Goal: Transaction & Acquisition: Purchase product/service

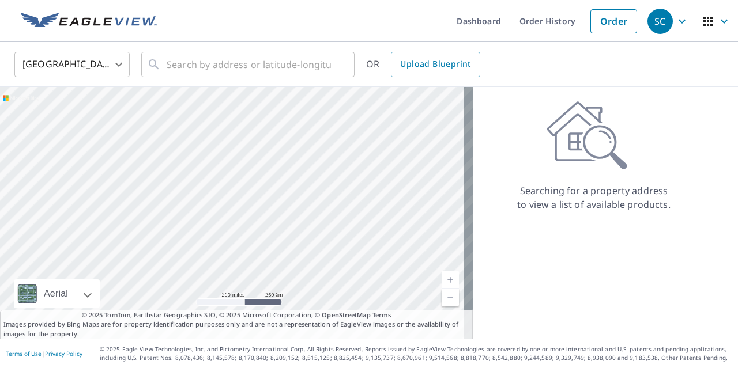
click at [122, 63] on body "SC SC Dashboard Order History Order SC United States US ​ ​ OR Upload Blueprint…" at bounding box center [369, 184] width 738 height 368
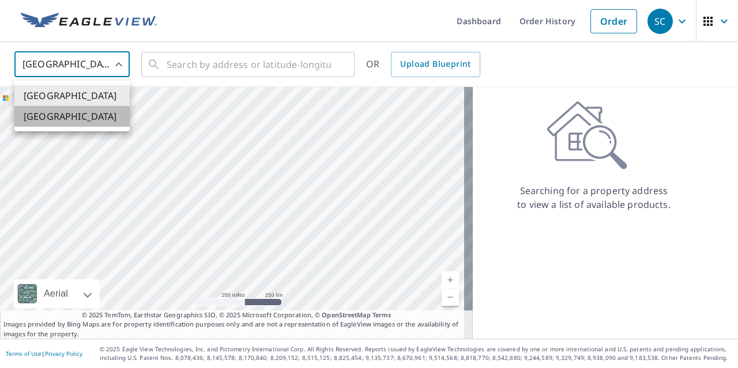
click at [70, 114] on li "[GEOGRAPHIC_DATA]" at bounding box center [71, 116] width 115 height 21
type input "CA"
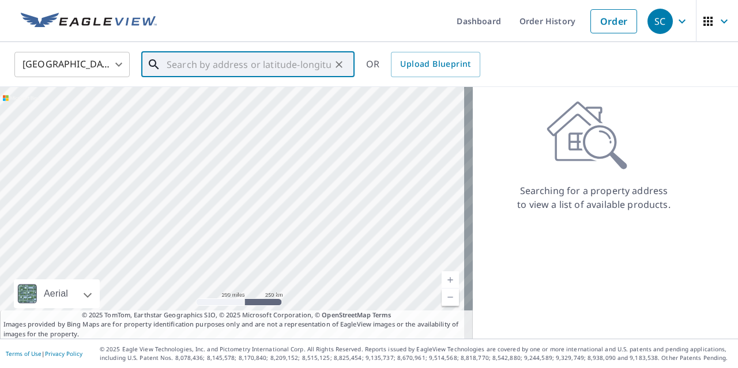
click at [181, 65] on input "text" at bounding box center [249, 64] width 164 height 32
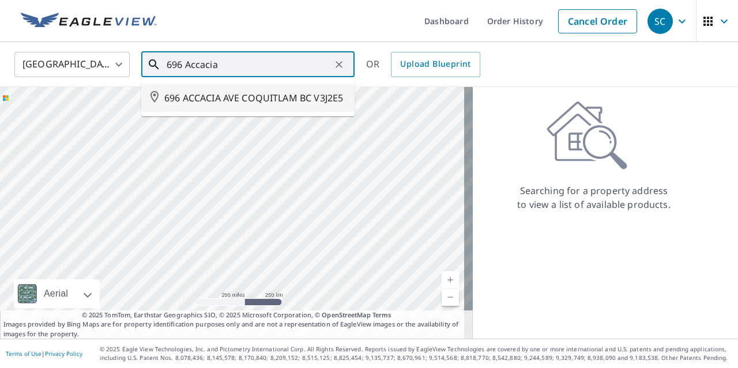
click at [235, 97] on span "696 ACCACIA AVE COQUITLAM BC V3J2E5" at bounding box center [254, 98] width 181 height 14
type input "696 ACCACIA AVE COQUITLAM BC V3J2E5"
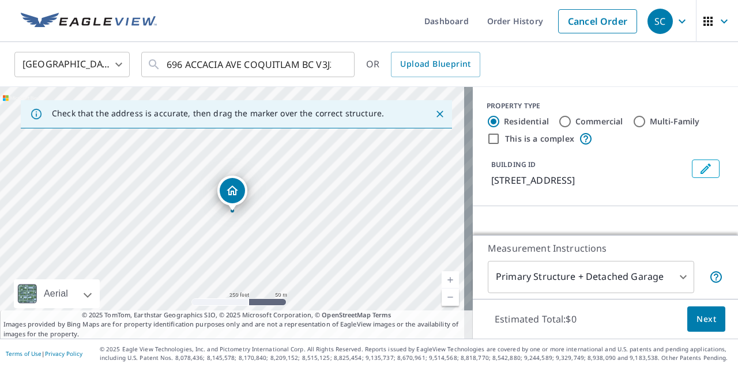
click at [698, 168] on icon "Edit building 1" at bounding box center [705, 169] width 14 height 14
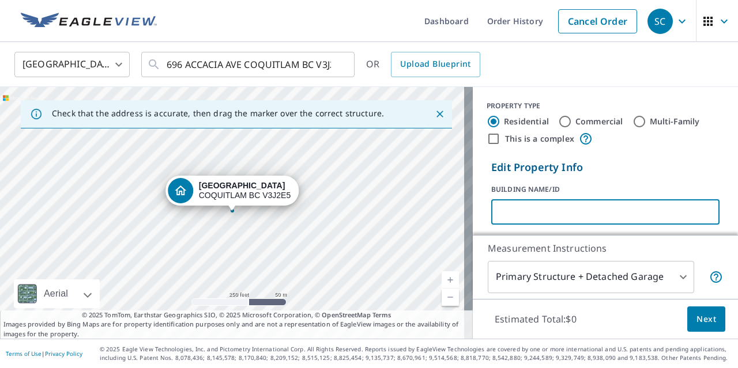
click at [524, 202] on input "text" at bounding box center [605, 212] width 228 height 32
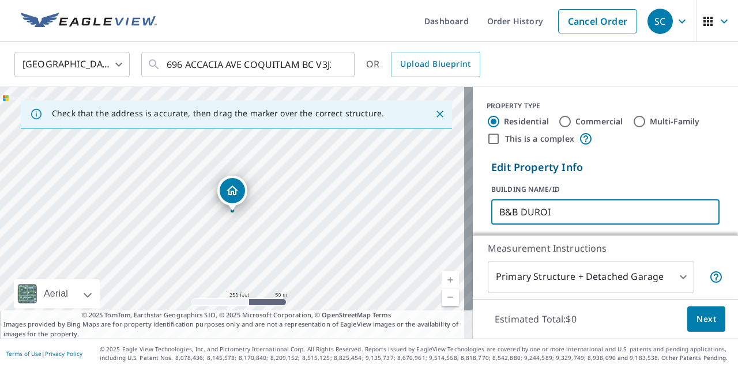
type input "B&B DUROID"
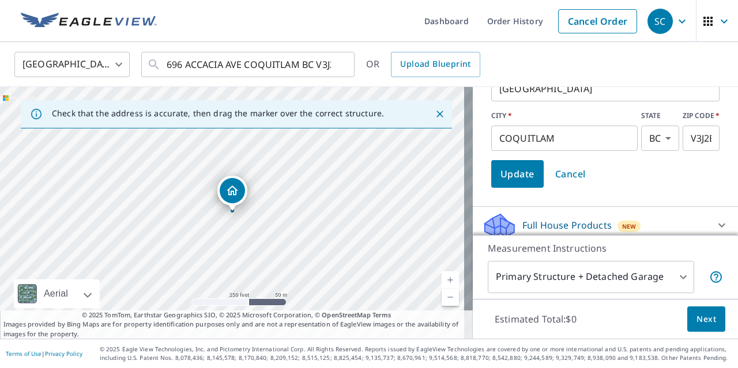
click at [527, 175] on button "Update" at bounding box center [517, 174] width 52 height 28
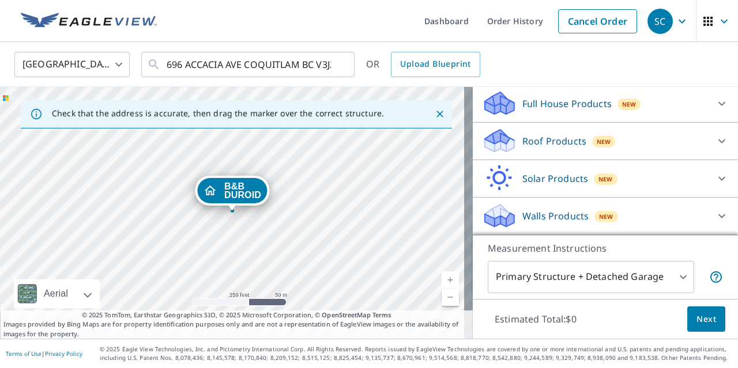
click at [715, 141] on icon at bounding box center [722, 141] width 14 height 14
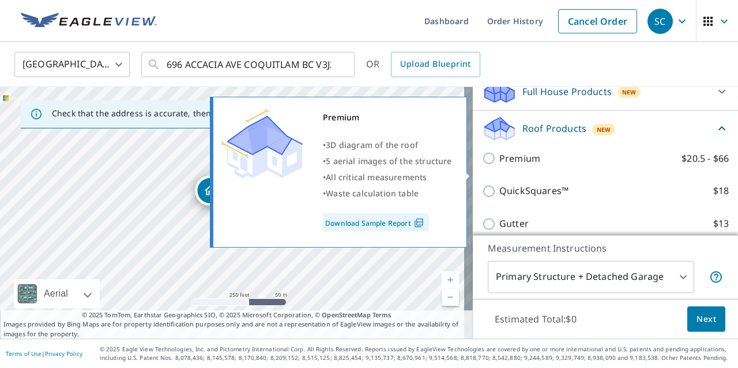
click at [482, 165] on input "Premium $20.5 - $66" at bounding box center [490, 159] width 17 height 14
checkbox input "true"
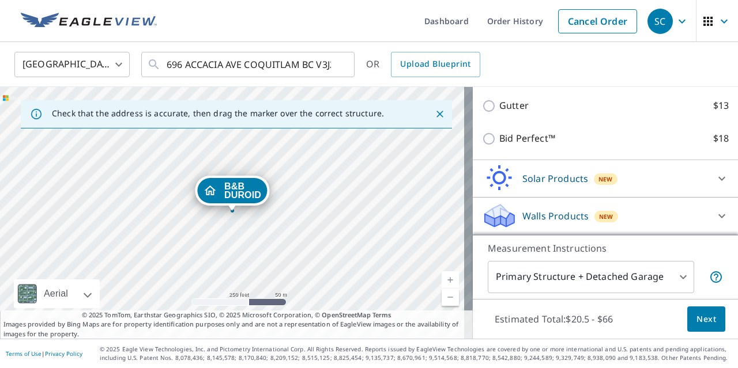
scroll to position [308, 0]
click at [703, 319] on span "Next" at bounding box center [706, 319] width 20 height 14
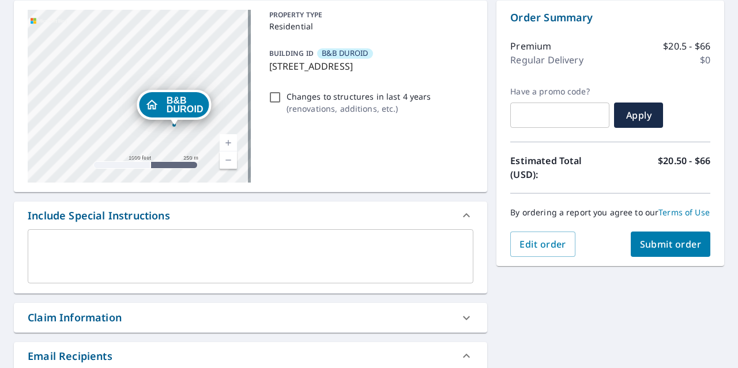
scroll to position [288, 0]
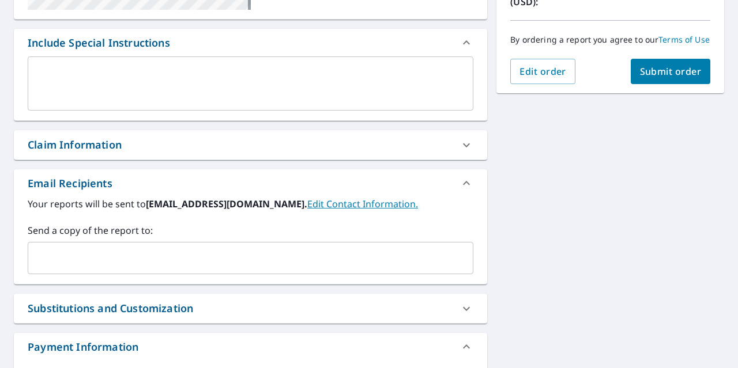
click at [144, 251] on input "text" at bounding box center [242, 258] width 418 height 22
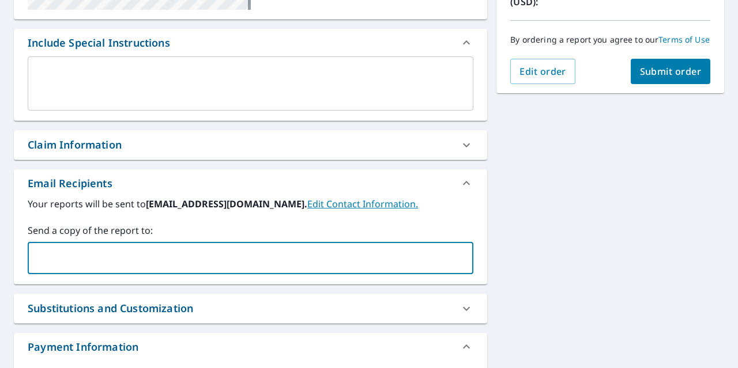
type input "[PERSON_NAME][EMAIL_ADDRESS][PERSON_NAME][DOMAIN_NAME]"
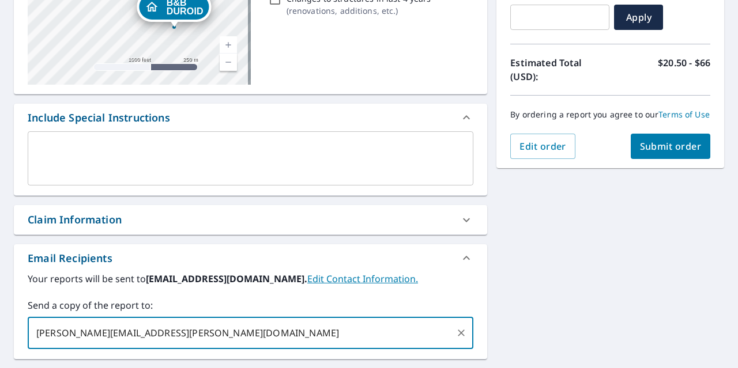
scroll to position [173, 0]
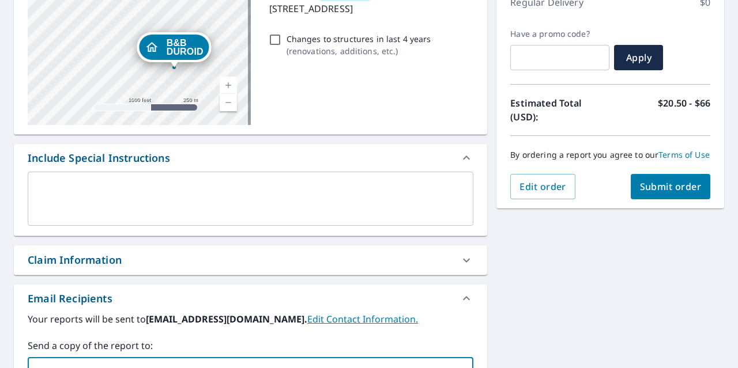
click at [169, 191] on textarea at bounding box center [250, 199] width 429 height 33
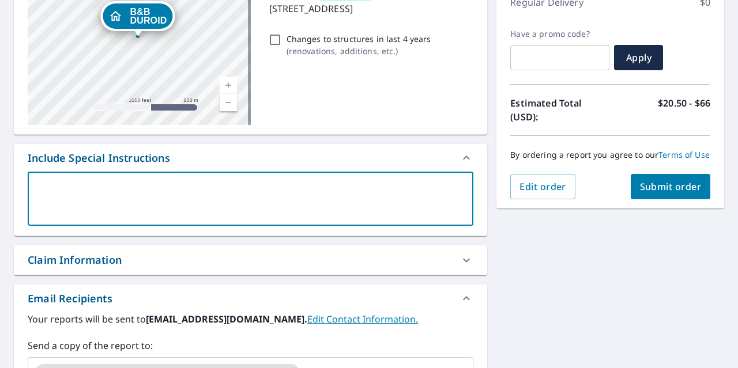
type textarea "B"
type textarea "x"
type textarea "Br"
type textarea "x"
type textarea "Brd"
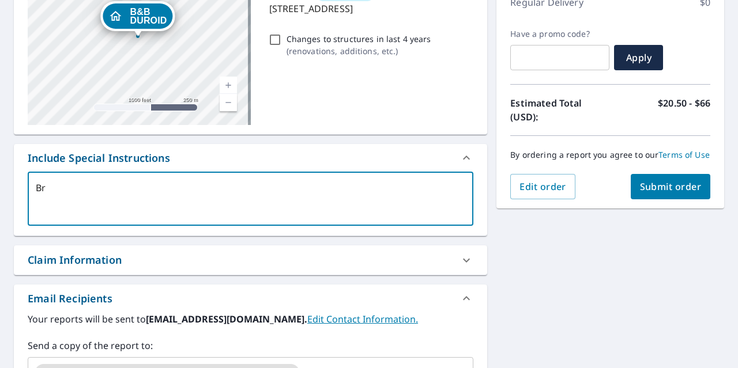
type textarea "x"
type textarea "Br"
type textarea "x"
type textarea "Bra"
type textarea "x"
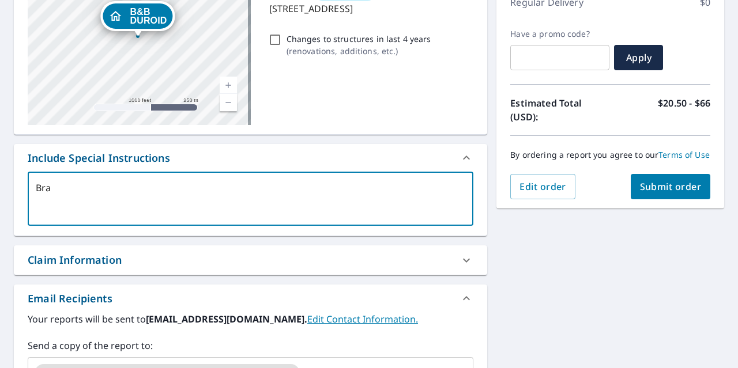
type textarea "[PERSON_NAME]"
type textarea "x"
type textarea "[PERSON_NAME]"
type textarea "x"
type textarea "[PERSON_NAME]"
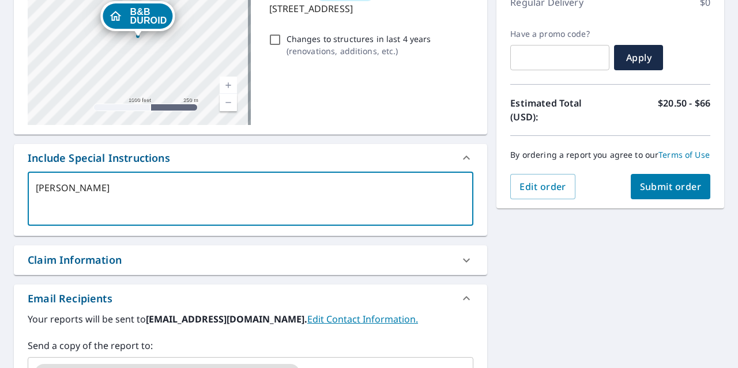
type textarea "x"
type textarea "[PERSON_NAME]"
type textarea "x"
type textarea "[PERSON_NAME]"
type textarea "x"
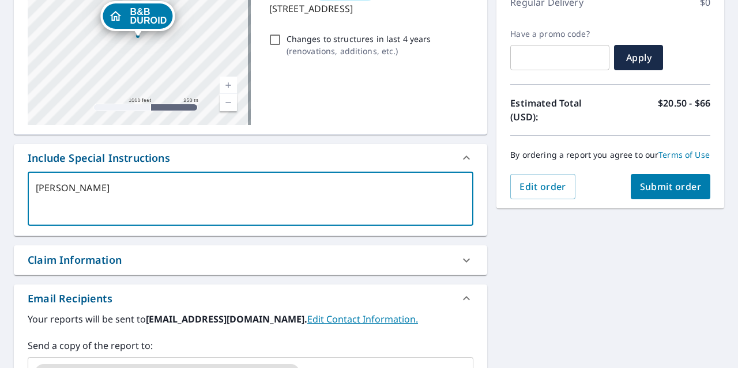
type textarea "[PERSON_NAME]"
type textarea "x"
type textarea "[PERSON_NAME]"
type textarea "x"
type textarea "[PERSON_NAME]"
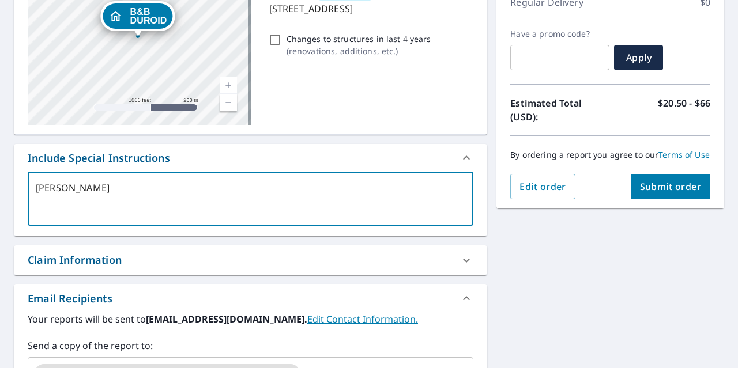
click at [666, 193] on span "Submit order" at bounding box center [671, 186] width 62 height 13
type textarea "x"
